Goal: Task Accomplishment & Management: Use online tool/utility

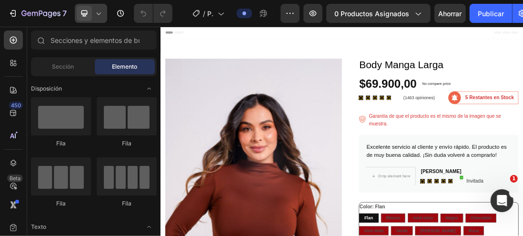
click at [100, 14] on icon at bounding box center [99, 14] width 10 height 10
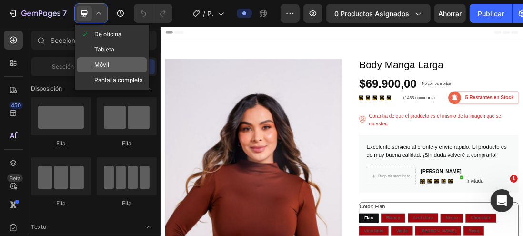
click at [100, 66] on font "Móvil" at bounding box center [101, 64] width 15 height 7
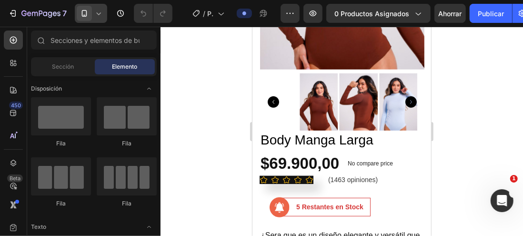
scroll to position [143, 0]
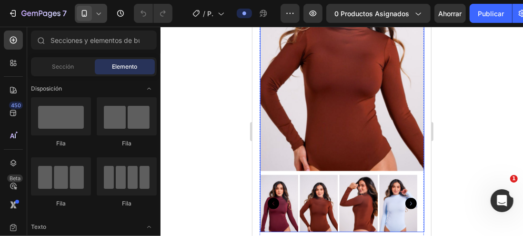
click at [308, 97] on img at bounding box center [342, 47] width 164 height 247
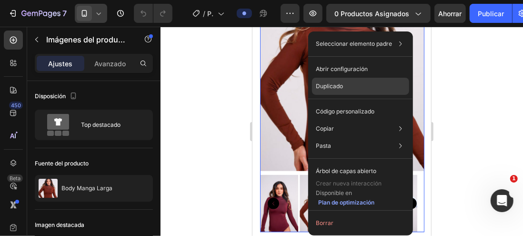
drag, startPoint x: 337, startPoint y: 88, endPoint x: 104, endPoint y: 102, distance: 233.1
click at [337, 88] on font "Duplicado" at bounding box center [329, 85] width 27 height 7
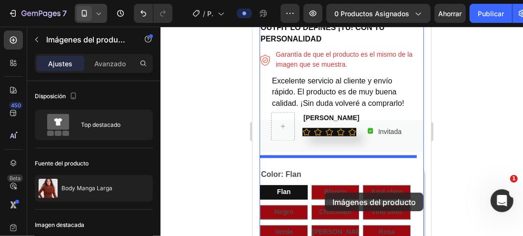
scroll to position [903, 0]
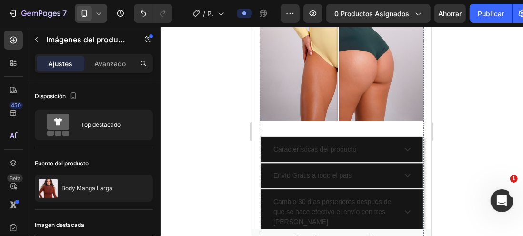
scroll to position [1525, 0]
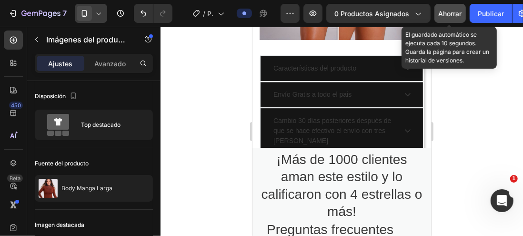
click at [451, 12] on font "Ahorrar" at bounding box center [450, 14] width 23 height 8
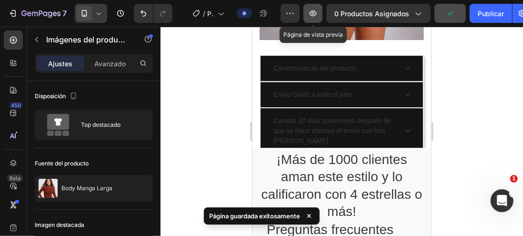
click at [310, 12] on icon "button" at bounding box center [313, 13] width 7 height 6
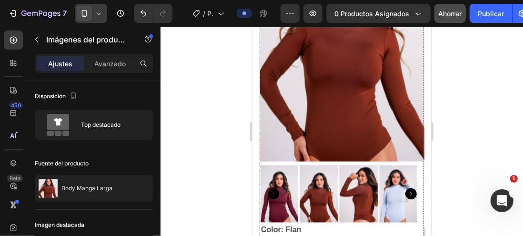
scroll to position [858, 0]
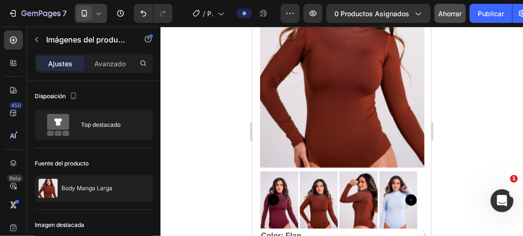
scroll to position [763, 0]
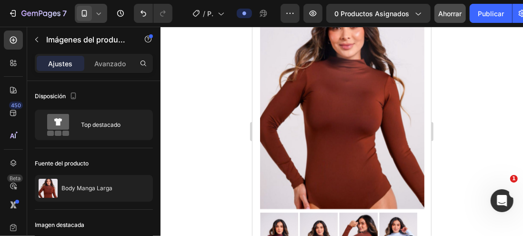
click at [311, 114] on img at bounding box center [342, 85] width 164 height 247
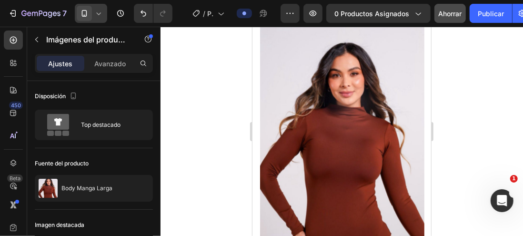
scroll to position [667, 0]
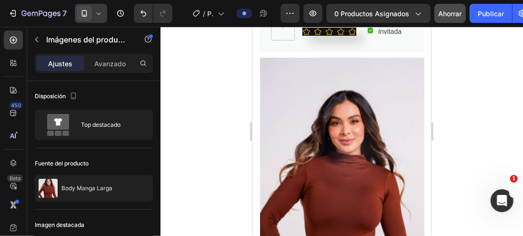
click at [303, 69] on img at bounding box center [342, 180] width 164 height 247
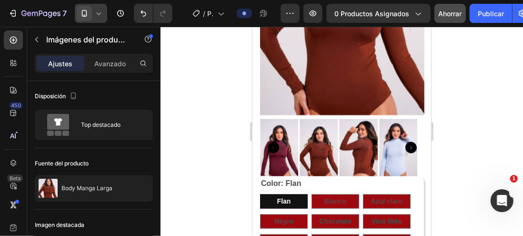
scroll to position [858, 0]
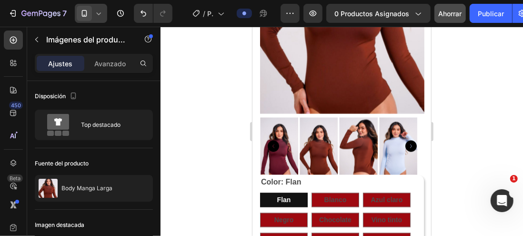
click at [314, 122] on img at bounding box center [318, 145] width 38 height 57
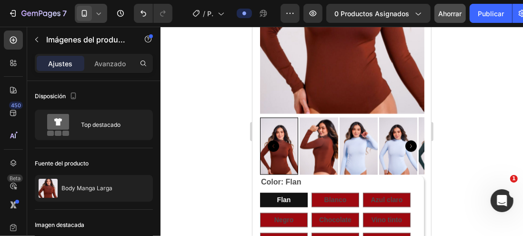
click at [405, 140] on icon "Carousel Next Arrow" at bounding box center [410, 145] width 11 height 11
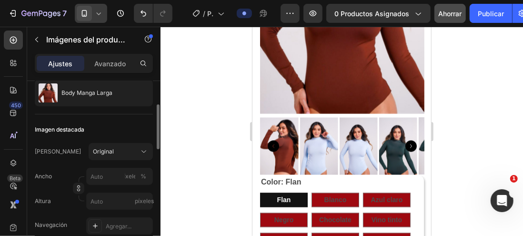
scroll to position [0, 0]
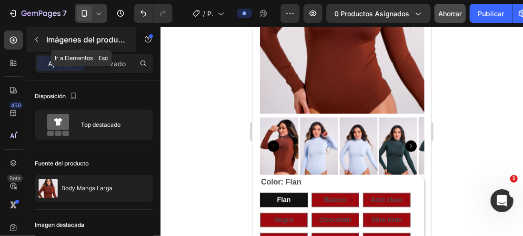
click at [81, 36] on font "Imágenes del producto" at bounding box center [87, 40] width 83 height 10
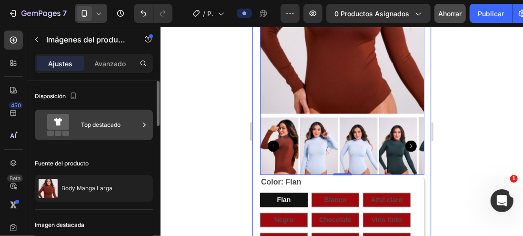
click at [144, 123] on icon at bounding box center [144, 125] width 2 height 4
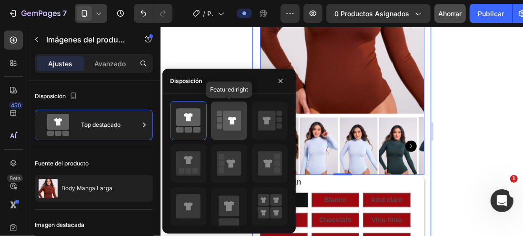
click at [226, 121] on icon at bounding box center [233, 121] width 18 height 20
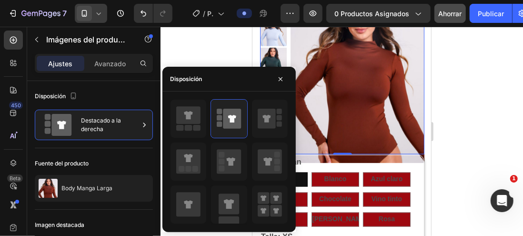
scroll to position [667, 0]
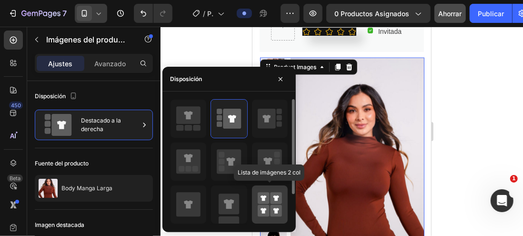
click at [265, 206] on rect at bounding box center [264, 211] width 12 height 12
type input "50"
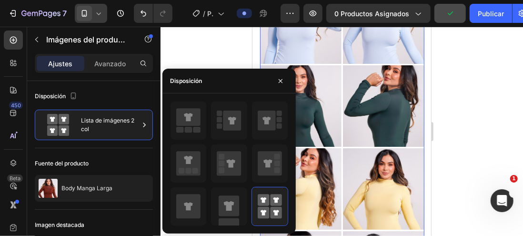
scroll to position [858, 0]
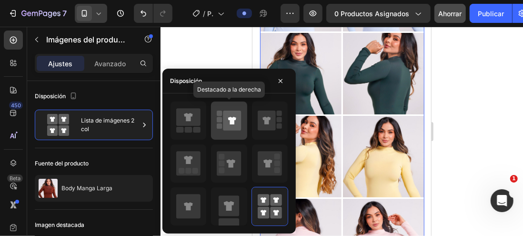
click at [234, 116] on icon at bounding box center [233, 121] width 18 height 20
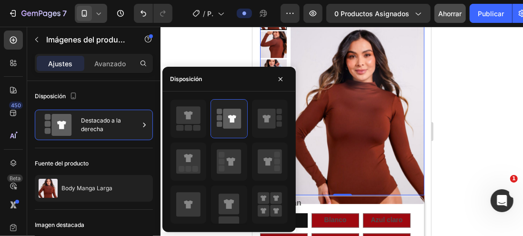
scroll to position [763, 0]
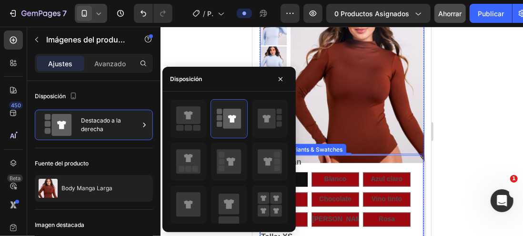
click at [323, 177] on p "Chocolate" at bounding box center [335, 181] width 26 height 9
click at [311, 192] on input "Chocolate Chocolate Chocolate" at bounding box center [311, 192] width 0 height 0
radio input "true"
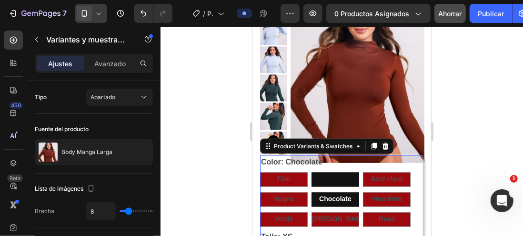
click at [336, 175] on span "Blanco" at bounding box center [335, 179] width 22 height 8
click at [311, 172] on input "Blanco Blanco Blanco" at bounding box center [311, 172] width 0 height 0
radio input "true"
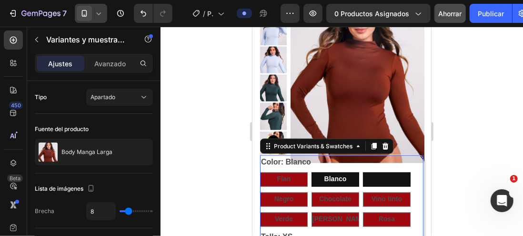
click at [377, 175] on span "Azul claro" at bounding box center [387, 179] width 32 height 8
click at [363, 172] on input "Azul claro Azul claro Azul claro" at bounding box center [362, 172] width 0 height 0
radio input "true"
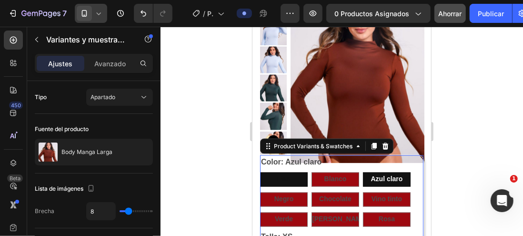
click at [285, 175] on span "Flan" at bounding box center [284, 179] width 14 height 8
click at [260, 172] on input "Flan Flan Flan" at bounding box center [259, 172] width 0 height 0
radio input "true"
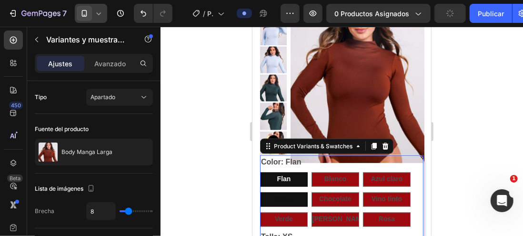
click at [278, 195] on span "Negro" at bounding box center [283, 199] width 19 height 8
click at [260, 192] on input "Negro Negro Negro" at bounding box center [259, 192] width 0 height 0
radio input "true"
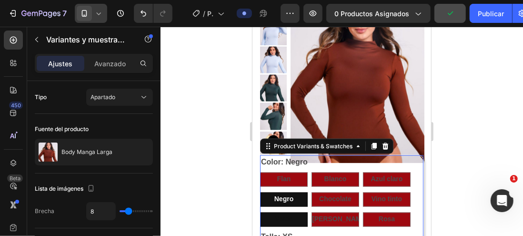
click at [281, 215] on span "Verde" at bounding box center [284, 219] width 18 height 8
click at [260, 212] on input "Verde Verde Verde" at bounding box center [259, 212] width 0 height 0
radio input "true"
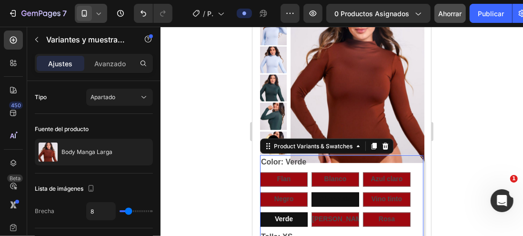
click at [332, 195] on span "Chocolate" at bounding box center [335, 199] width 32 height 8
click at [311, 192] on input "Chocolate Chocolate Chocolate" at bounding box center [311, 192] width 0 height 0
radio input "true"
click at [338, 215] on span "[PERSON_NAME]" at bounding box center [340, 219] width 56 height 8
click at [311, 212] on input "[PERSON_NAME] [PERSON_NAME] [PERSON_NAME]" at bounding box center [311, 212] width 0 height 0
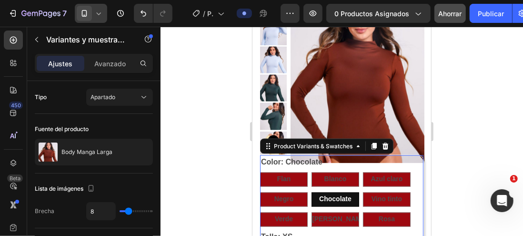
radio input "true"
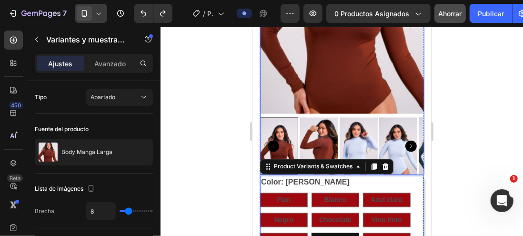
scroll to position [906, 0]
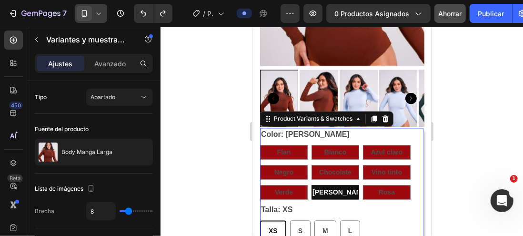
click at [332, 148] on div "Chocolate" at bounding box center [334, 154] width 33 height 12
click at [311, 164] on input "Chocolate Chocolate Chocolate" at bounding box center [311, 164] width 0 height 0
radio input "true"
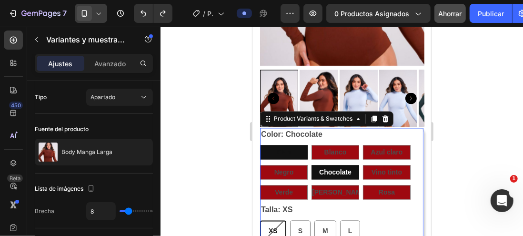
click at [287, 148] on span "Flan" at bounding box center [284, 152] width 14 height 8
click at [260, 144] on input "Flan Flan Flan" at bounding box center [259, 144] width 0 height 0
radio input "true"
click at [460, 115] on div at bounding box center [342, 131] width 363 height 209
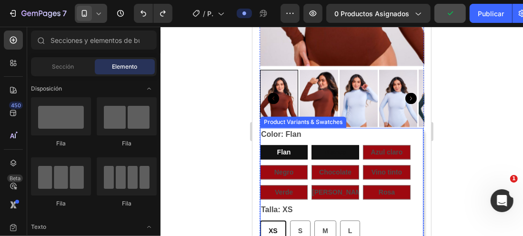
click at [328, 148] on span "Blanco" at bounding box center [335, 152] width 22 height 8
click at [311, 144] on input "Blanco Blanco Blanco" at bounding box center [311, 144] width 0 height 0
radio input "true"
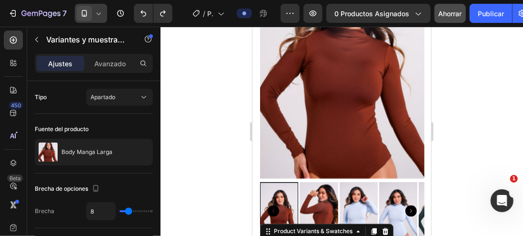
scroll to position [810, 0]
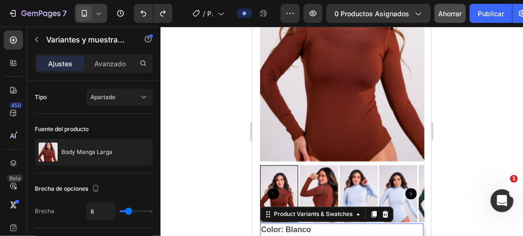
click at [260, 235] on input "Flan Flan Flan" at bounding box center [259, 240] width 0 height 0
radio input "true"
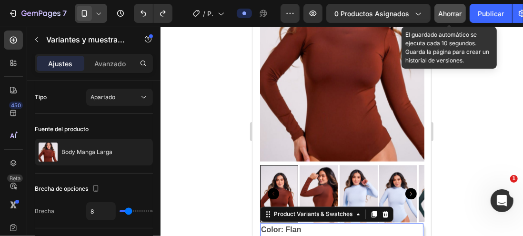
click at [447, 10] on font "Ahorrar" at bounding box center [450, 14] width 23 height 8
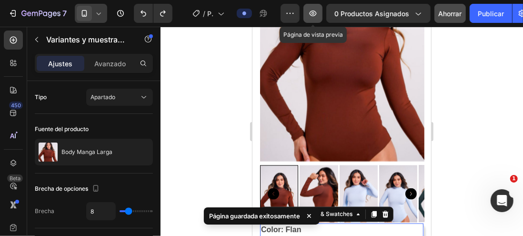
click at [312, 13] on icon "button" at bounding box center [313, 14] width 10 height 10
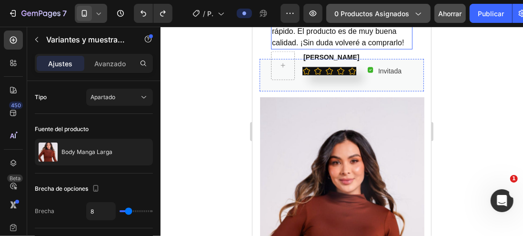
scroll to position [620, 0]
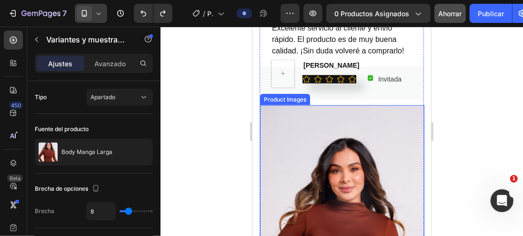
click at [296, 133] on img at bounding box center [342, 228] width 164 height 247
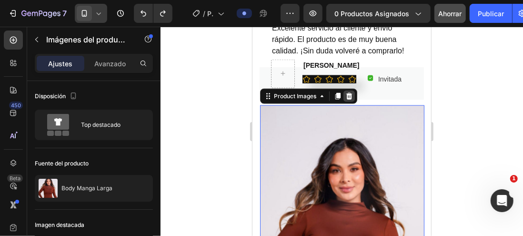
click at [348, 92] on icon at bounding box center [349, 96] width 8 height 8
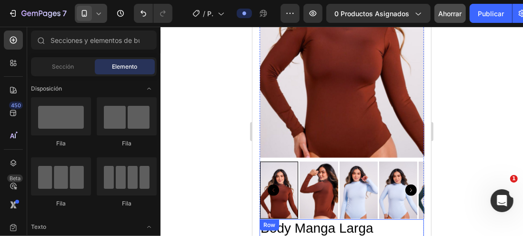
scroll to position [238, 0]
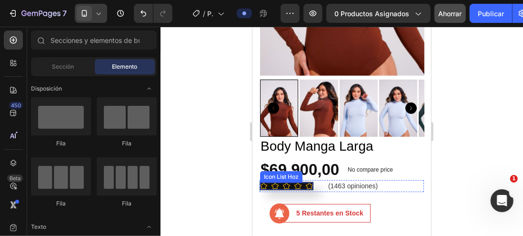
click at [267, 182] on div "Icon Icon Icon Icon Icon" at bounding box center [286, 185] width 53 height 7
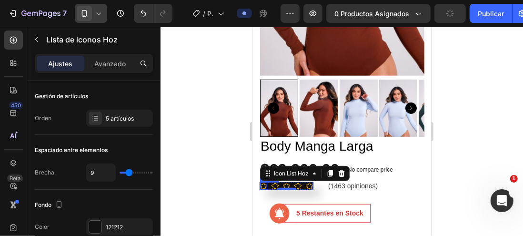
click at [262, 182] on icon at bounding box center [263, 185] width 7 height 7
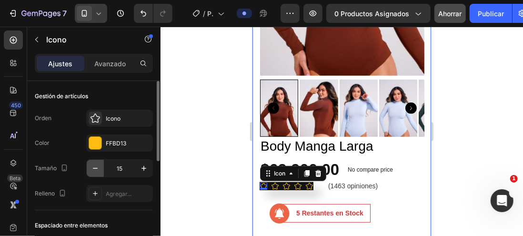
click at [97, 169] on icon "button" at bounding box center [96, 169] width 10 height 10
type input "14"
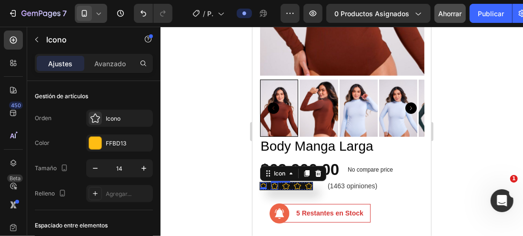
click at [276, 182] on icon at bounding box center [274, 185] width 7 height 7
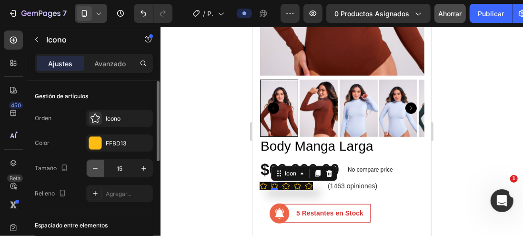
click at [98, 169] on icon "button" at bounding box center [96, 169] width 10 height 10
type input "14"
click at [284, 182] on icon at bounding box center [285, 185] width 7 height 7
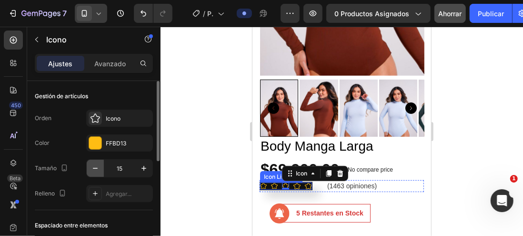
click at [92, 167] on icon "button" at bounding box center [96, 169] width 10 height 10
type input "14"
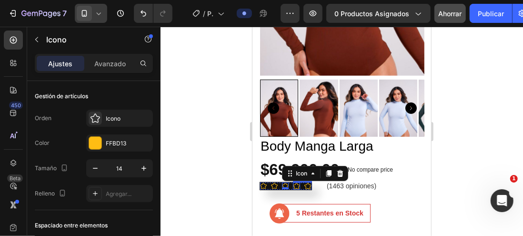
click at [298, 182] on icon at bounding box center [296, 185] width 7 height 7
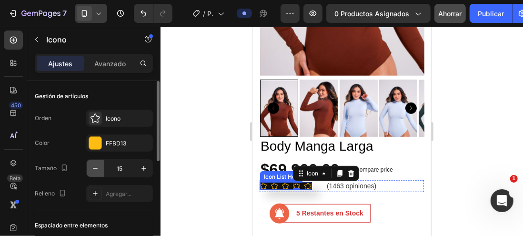
click at [98, 168] on icon "button" at bounding box center [96, 169] width 10 height 10
type input "14"
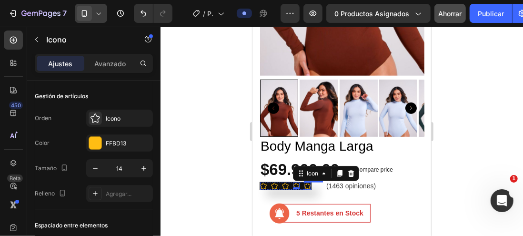
click at [309, 182] on icon at bounding box center [307, 185] width 7 height 7
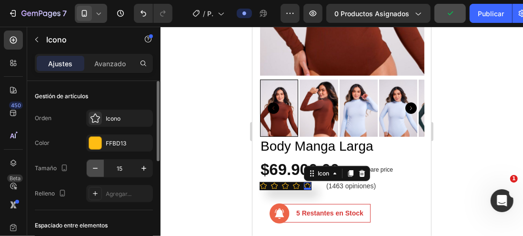
click at [96, 168] on icon "button" at bounding box center [95, 168] width 5 height 1
type input "14"
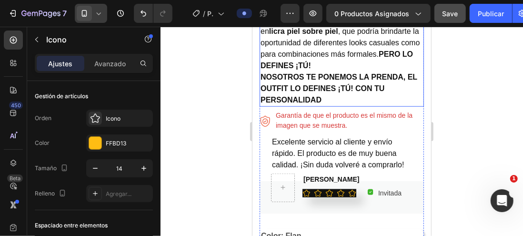
scroll to position [524, 0]
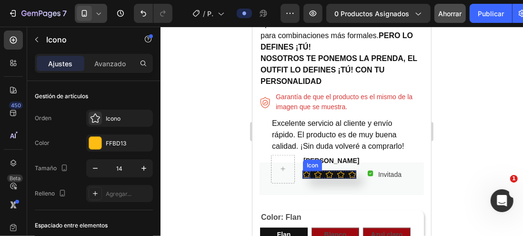
click at [305, 171] on icon at bounding box center [306, 174] width 7 height 7
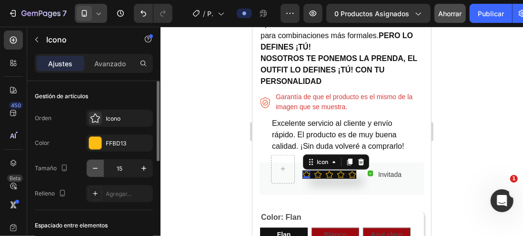
click at [99, 167] on icon "button" at bounding box center [96, 169] width 10 height 10
type input "14"
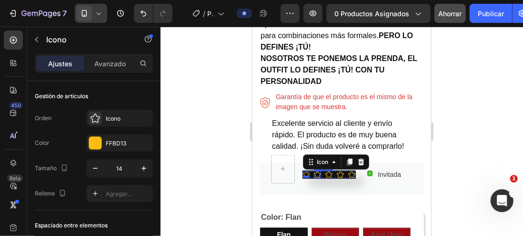
click at [317, 171] on icon at bounding box center [317, 174] width 7 height 7
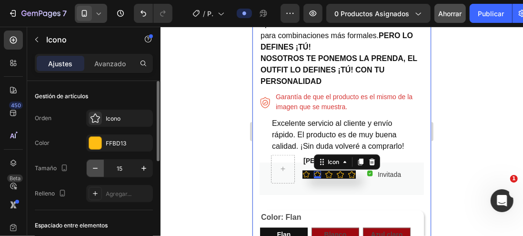
click at [98, 168] on icon "button" at bounding box center [96, 169] width 10 height 10
type input "14"
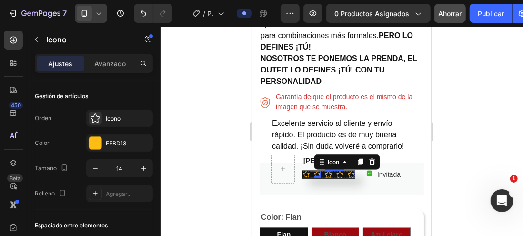
click at [328, 171] on icon at bounding box center [328, 174] width 7 height 7
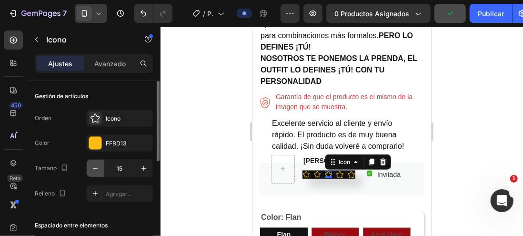
click at [94, 168] on icon "button" at bounding box center [96, 169] width 10 height 10
type input "14"
click at [339, 171] on icon at bounding box center [339, 174] width 7 height 7
click at [97, 164] on icon "button" at bounding box center [96, 169] width 10 height 10
type input "14"
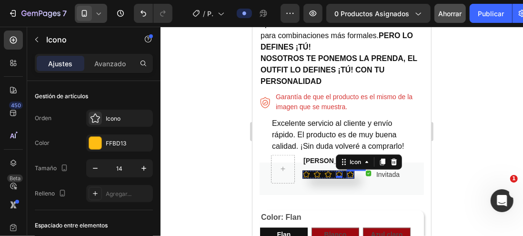
click at [349, 171] on icon at bounding box center [350, 174] width 7 height 7
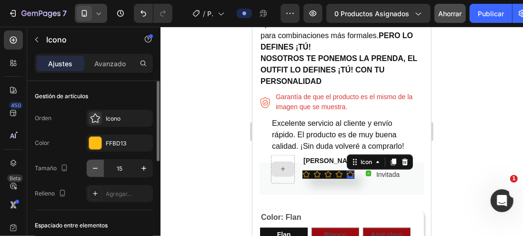
click at [93, 164] on icon "button" at bounding box center [96, 169] width 10 height 10
type input "14"
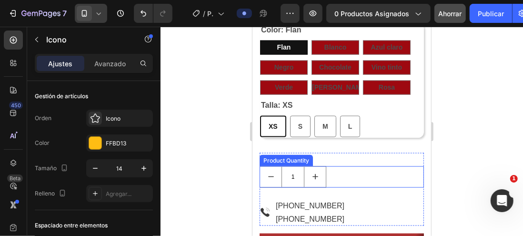
scroll to position [667, 0]
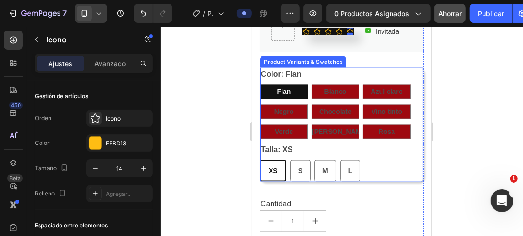
click at [288, 82] on div "Flan" at bounding box center [284, 92] width 14 height 20
click at [260, 84] on input "Flan Flan Flan" at bounding box center [259, 84] width 0 height 0
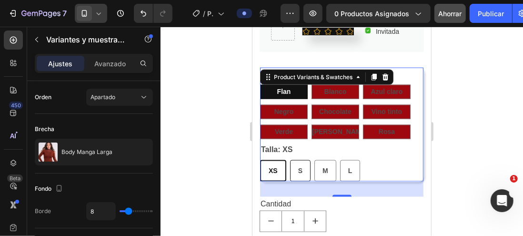
click at [298, 166] on span "S" at bounding box center [300, 170] width 4 height 8
click at [290, 159] on input "S S S" at bounding box center [289, 159] width 0 height 0
radio input "true"
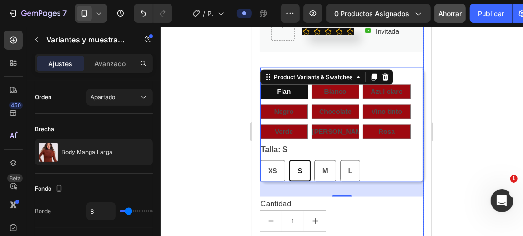
click at [369, 43] on div "Body Manga Larga Product Title $69.900,00 Product Price Product Price No compar…" at bounding box center [341, 218] width 164 height 1020
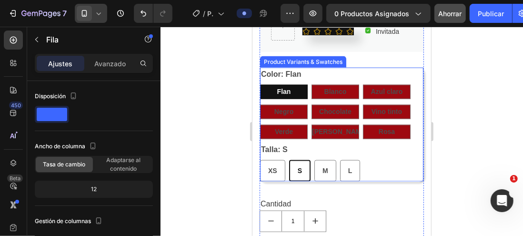
click at [272, 67] on div "Color: Flan Flan Flan Flan Blanco Blanco Blanco Azul claro Azul claro Azul clar…" at bounding box center [341, 124] width 164 height 115
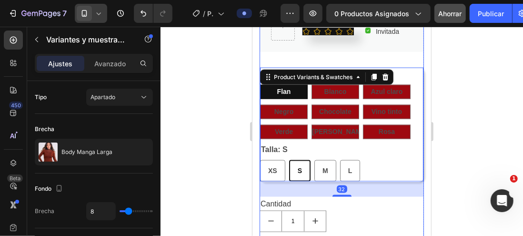
click at [293, 50] on div "Body Manga Larga Product Title $69.900,00 Product Price Product Price No compar…" at bounding box center [341, 218] width 164 height 1020
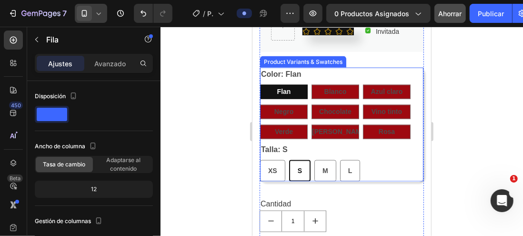
click at [265, 67] on div "Color: Flan Flan Flan Flan Blanco Blanco Blanco Azul claro Azul claro Azul clar…" at bounding box center [341, 124] width 164 height 115
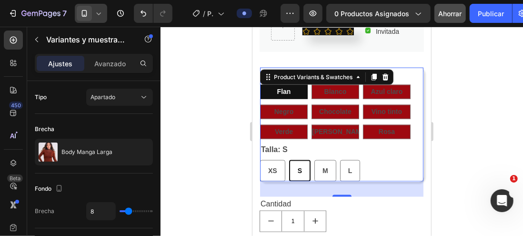
click at [402, 67] on div "Color: Flan Flan Flan Flan Blanco Blanco Blanco Azul claro Azul claro Azul clar…" at bounding box center [342, 103] width 164 height 72
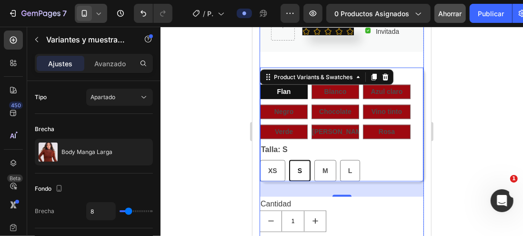
click at [271, 49] on div "Body Manga Larga Product Title $69.900,00 Product Price Product Price No compar…" at bounding box center [341, 218] width 164 height 1020
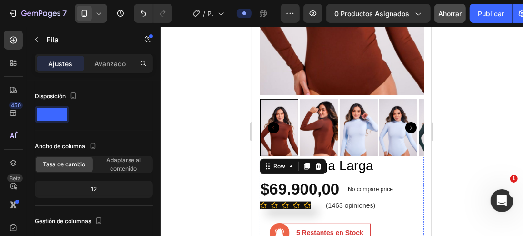
scroll to position [238, 0]
